Goal: Task Accomplishment & Management: Use online tool/utility

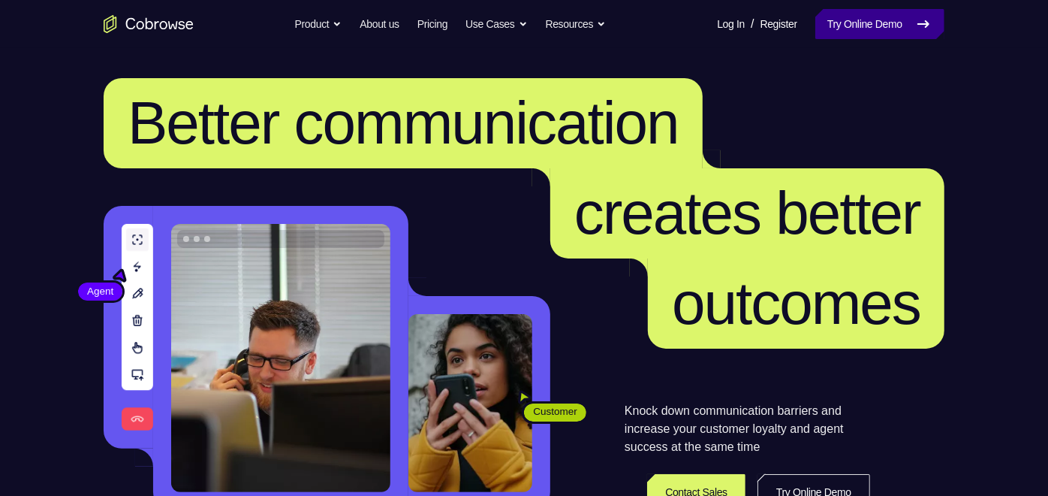
click at [854, 28] on link "Try Online Demo" at bounding box center [880, 24] width 129 height 30
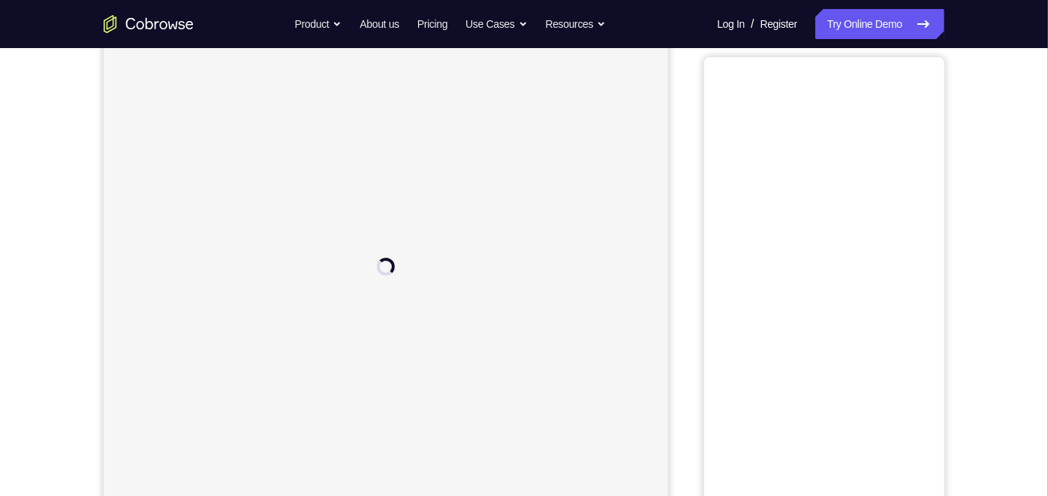
scroll to position [98, 0]
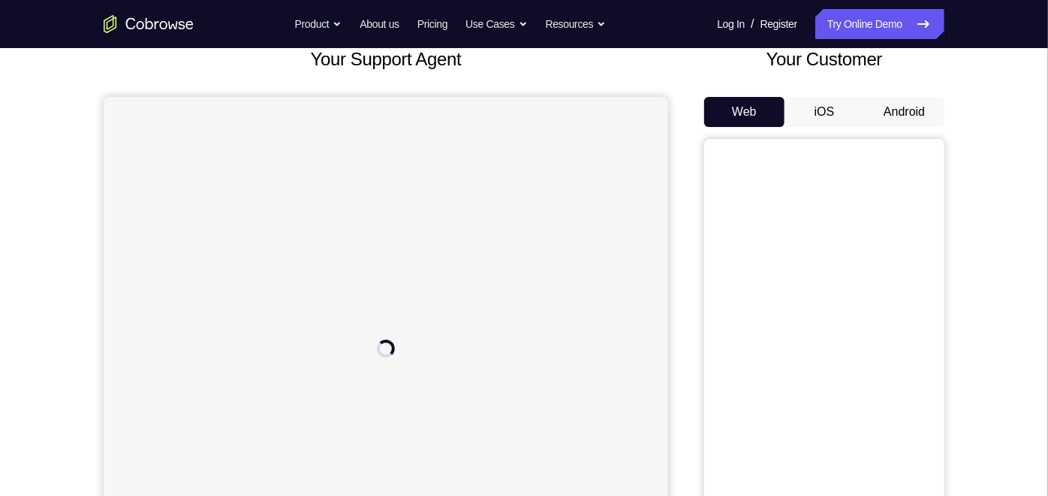
click at [888, 107] on button "Android" at bounding box center [904, 112] width 80 height 30
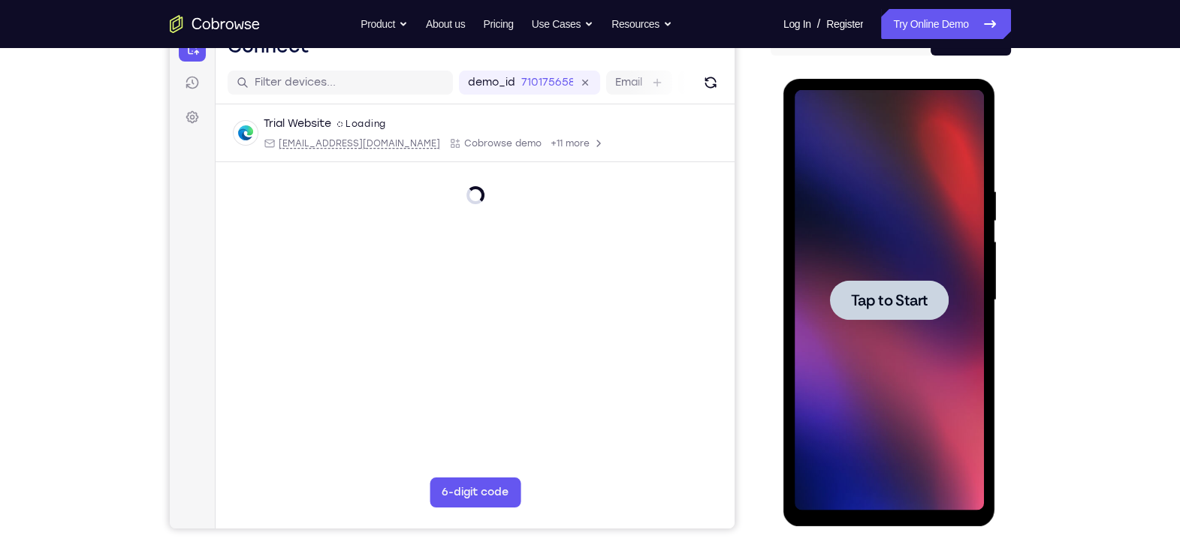
scroll to position [0, 0]
click at [905, 300] on span "Tap to Start" at bounding box center [889, 300] width 77 height 15
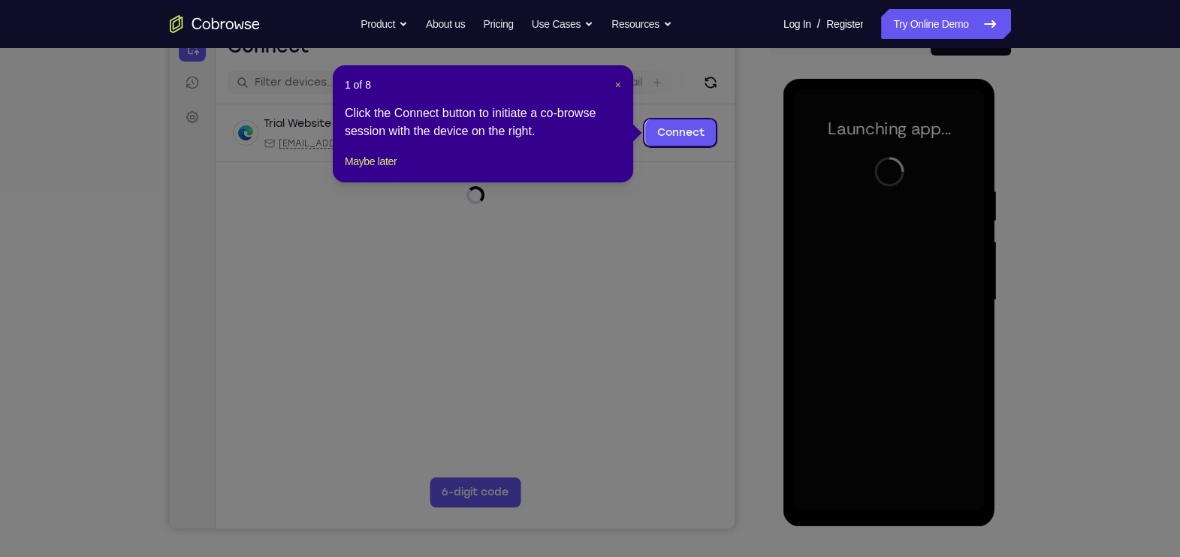
click at [618, 86] on span "×" at bounding box center [618, 85] width 6 height 12
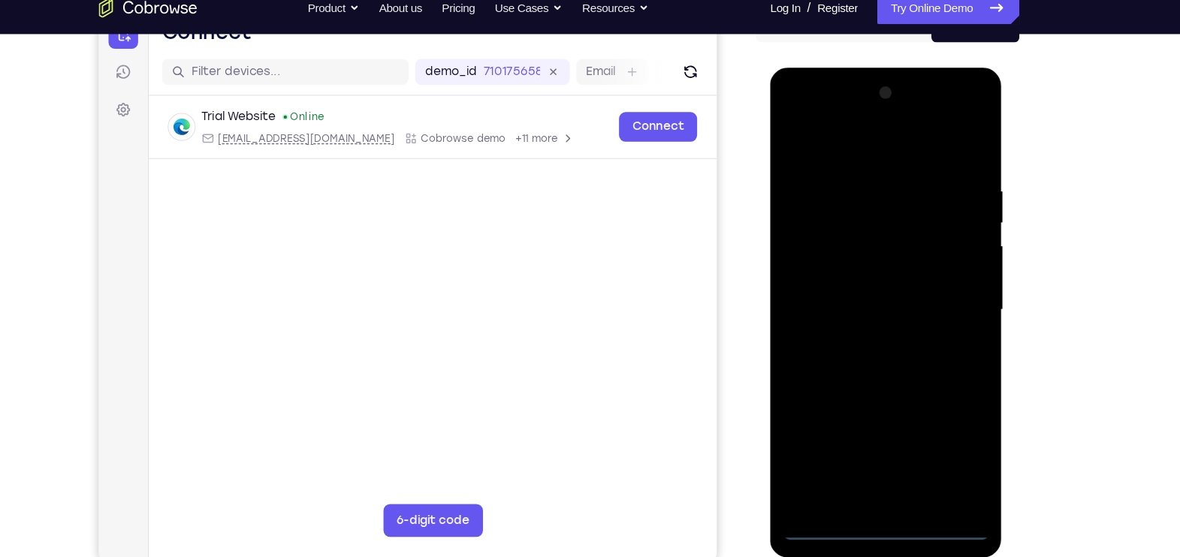
scroll to position [170, 0]
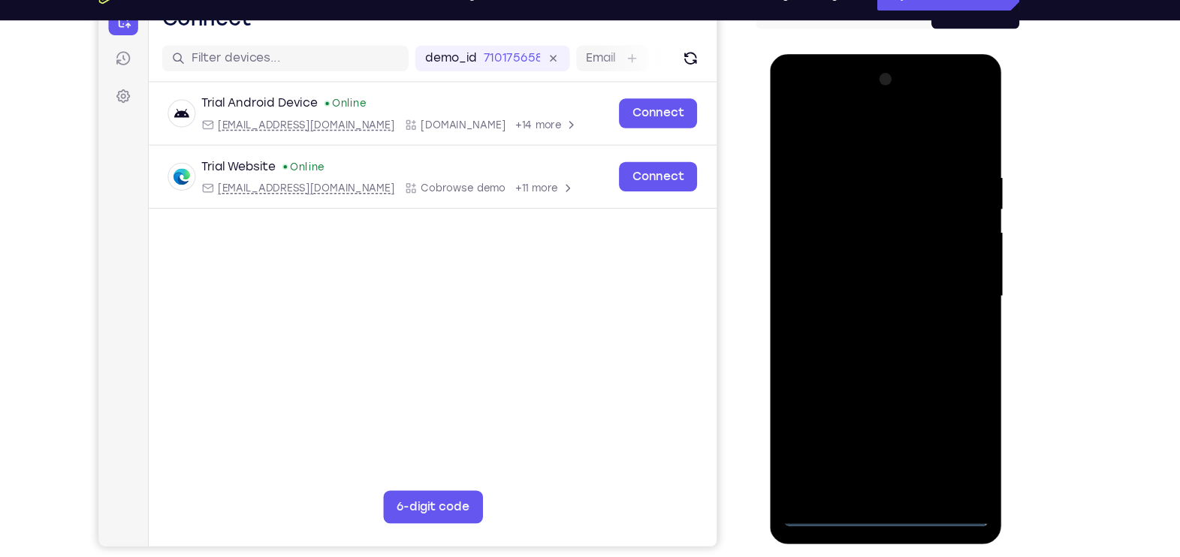
click at [876, 474] on div at bounding box center [875, 275] width 189 height 421
click at [950, 412] on div at bounding box center [875, 275] width 189 height 421
click at [794, 93] on div at bounding box center [875, 275] width 189 height 421
click at [936, 271] on div at bounding box center [875, 275] width 189 height 421
click at [861, 304] on div at bounding box center [875, 275] width 189 height 421
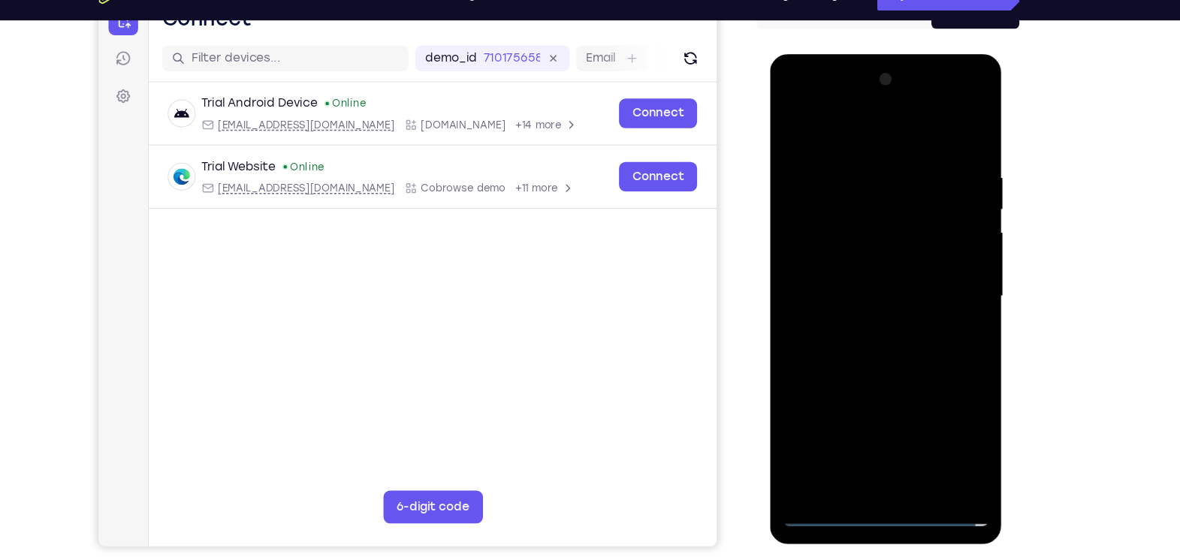
click at [849, 266] on div at bounding box center [875, 275] width 189 height 421
click at [825, 246] on div at bounding box center [875, 275] width 189 height 421
click at [834, 270] on div at bounding box center [875, 275] width 189 height 421
click at [846, 324] on div at bounding box center [875, 275] width 189 height 421
click at [961, 449] on div at bounding box center [875, 275] width 189 height 421
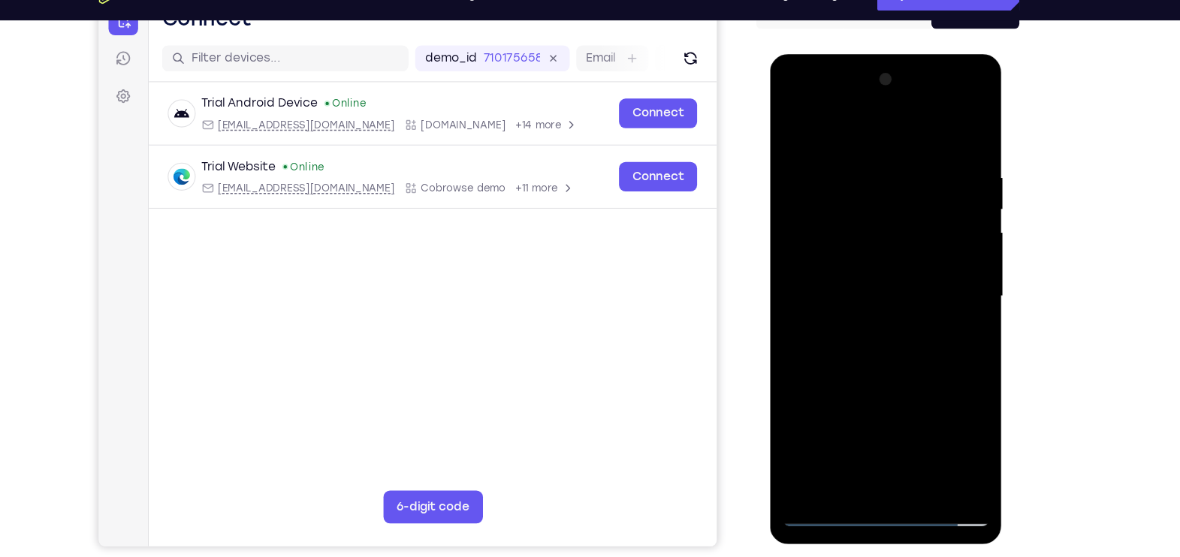
click at [893, 345] on div at bounding box center [875, 275] width 189 height 421
click at [914, 453] on div at bounding box center [875, 275] width 189 height 421
click at [852, 354] on div at bounding box center [875, 275] width 189 height 421
click at [957, 194] on div at bounding box center [875, 275] width 189 height 421
